Goal: Find contact information: Find contact information

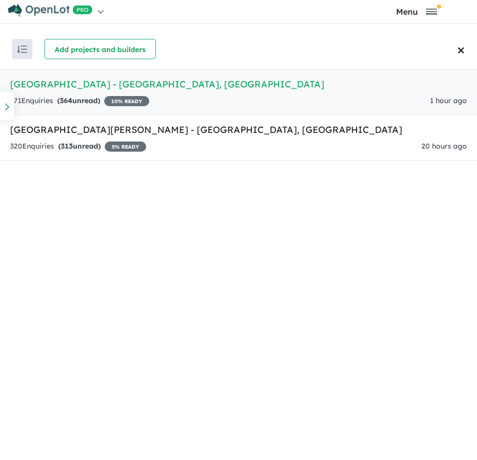
scroll to position [242, 0]
click at [245, 102] on div "371 Enquir ies ( 364 unread) 10 % READY 1 hour ago" at bounding box center [238, 101] width 456 height 12
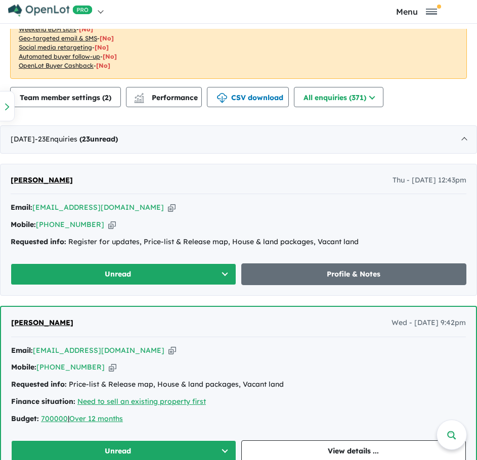
scroll to position [360, 0]
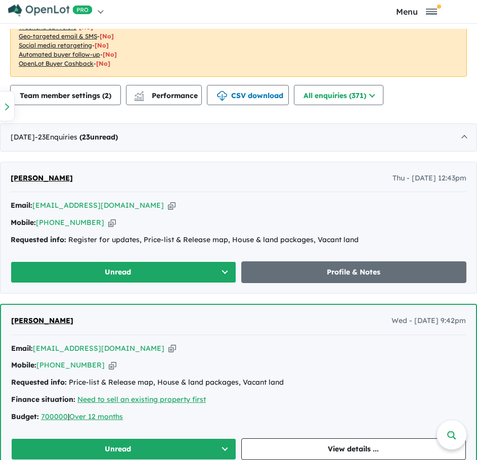
click at [108, 224] on icon "button" at bounding box center [112, 222] width 8 height 11
click at [168, 208] on icon "button" at bounding box center [172, 205] width 8 height 11
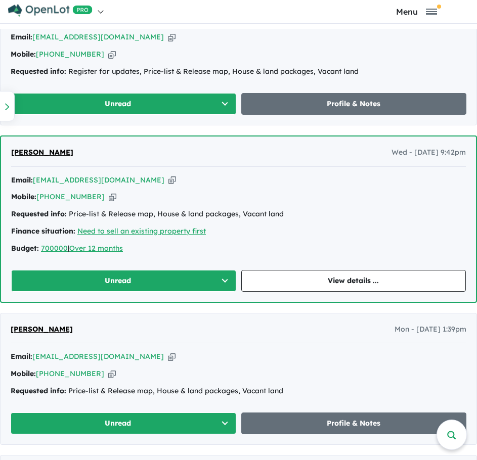
click at [94, 202] on div "Mobile: [PHONE_NUMBER] Copied!" at bounding box center [238, 197] width 454 height 12
click at [96, 200] on div "Mobile: [PHONE_NUMBER] Copied!" at bounding box center [238, 197] width 454 height 12
click at [109, 197] on icon "button" at bounding box center [113, 197] width 8 height 11
click at [168, 179] on icon "button" at bounding box center [172, 180] width 8 height 11
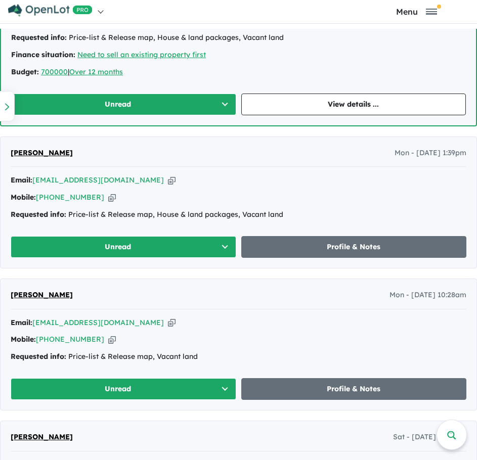
scroll to position [705, 0]
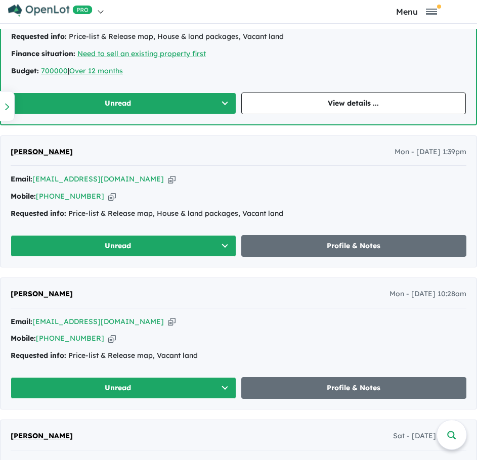
click at [108, 196] on icon "button" at bounding box center [112, 196] width 8 height 11
click at [168, 179] on icon "button" at bounding box center [172, 179] width 8 height 11
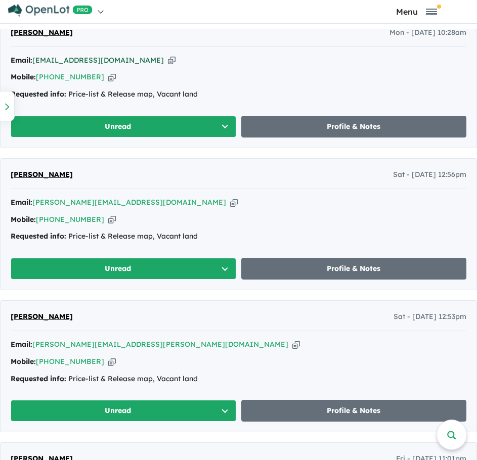
scroll to position [967, 0]
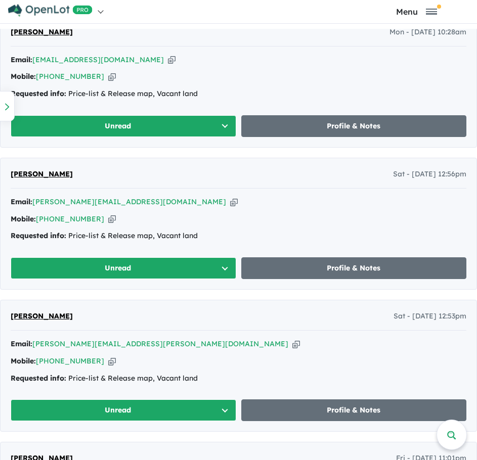
click at [108, 217] on icon "button" at bounding box center [112, 219] width 8 height 11
click at [230, 203] on icon "button" at bounding box center [234, 202] width 8 height 11
click at [108, 363] on icon "button" at bounding box center [112, 361] width 8 height 11
click at [129, 346] on div "Email: [PERSON_NAME][EMAIL_ADDRESS][PERSON_NAME][DOMAIN_NAME] Copied!" at bounding box center [238, 344] width 455 height 12
click at [292, 344] on icon "button" at bounding box center [296, 344] width 8 height 11
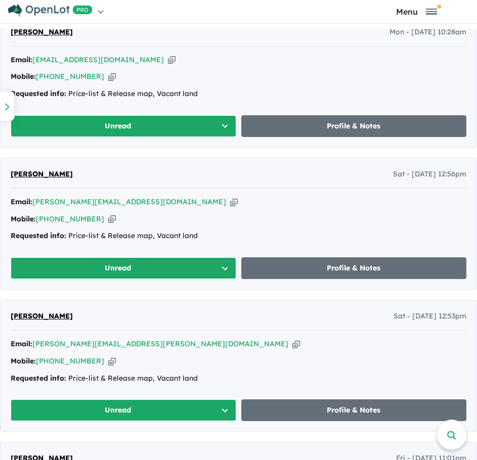
click at [108, 363] on icon "button" at bounding box center [112, 361] width 8 height 11
click at [292, 347] on icon "button" at bounding box center [296, 344] width 8 height 11
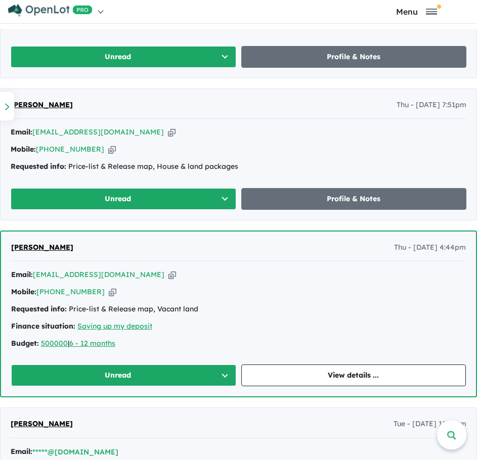
scroll to position [1410, 0]
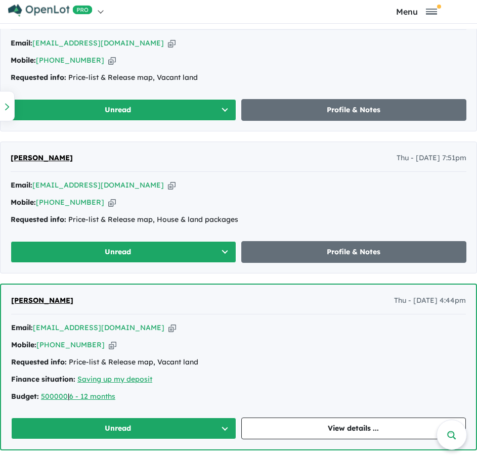
click at [108, 206] on icon "button" at bounding box center [112, 202] width 8 height 11
click at [168, 186] on icon "button" at bounding box center [172, 185] width 8 height 11
click at [108, 205] on icon "button" at bounding box center [112, 202] width 8 height 11
